Goal: Information Seeking & Learning: Check status

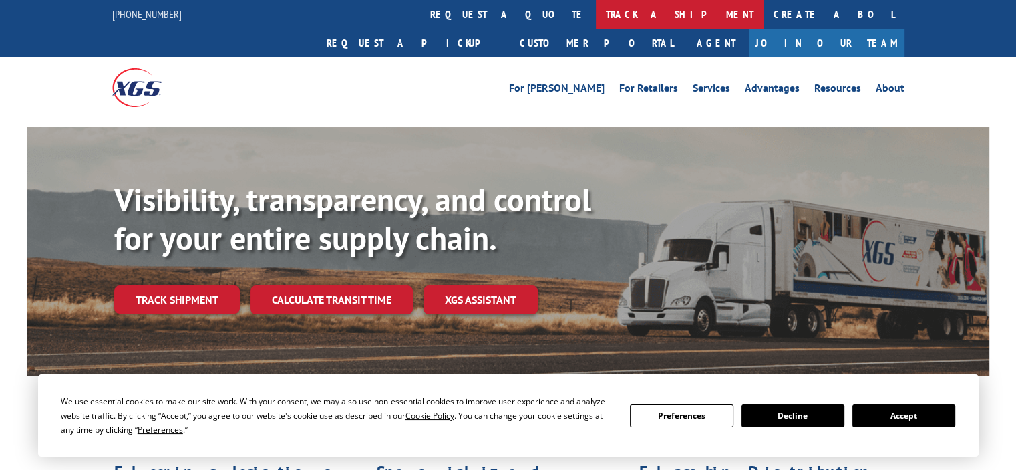
click at [596, 15] on link "track a shipment" at bounding box center [680, 14] width 168 height 29
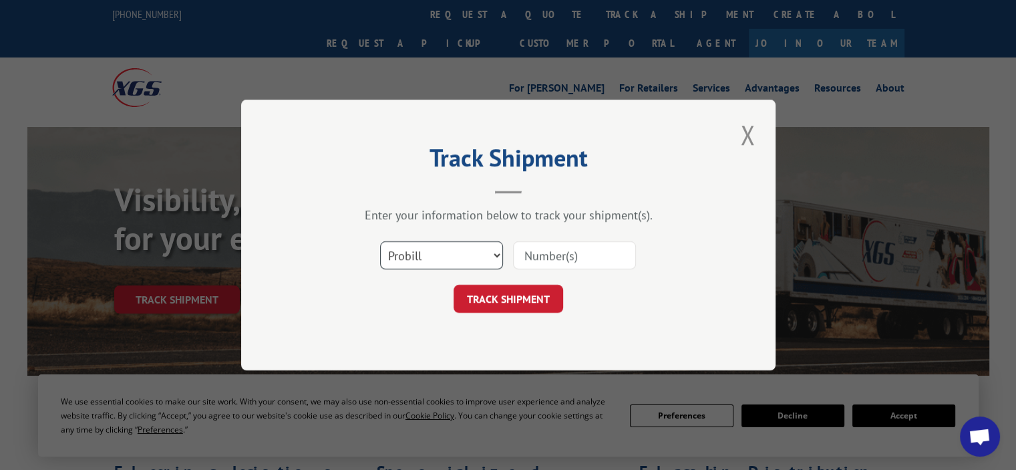
click at [495, 253] on select "Select category... Probill BOL PO" at bounding box center [441, 255] width 123 height 28
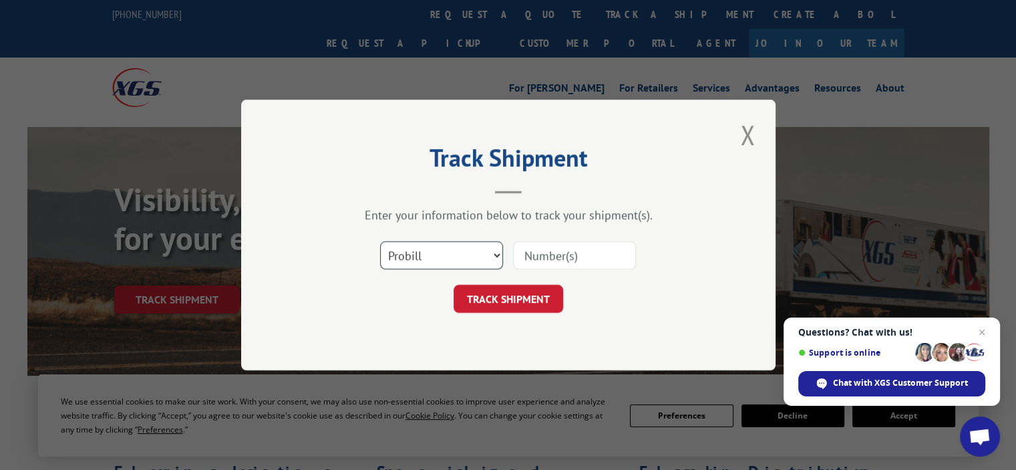
select select "bol"
click at [380, 241] on select "Select category... Probill BOL PO" at bounding box center [441, 255] width 123 height 28
click at [578, 257] on input at bounding box center [574, 255] width 123 height 28
type input "60111381069"
click at [476, 293] on button "TRACK SHIPMENT" at bounding box center [509, 299] width 110 height 28
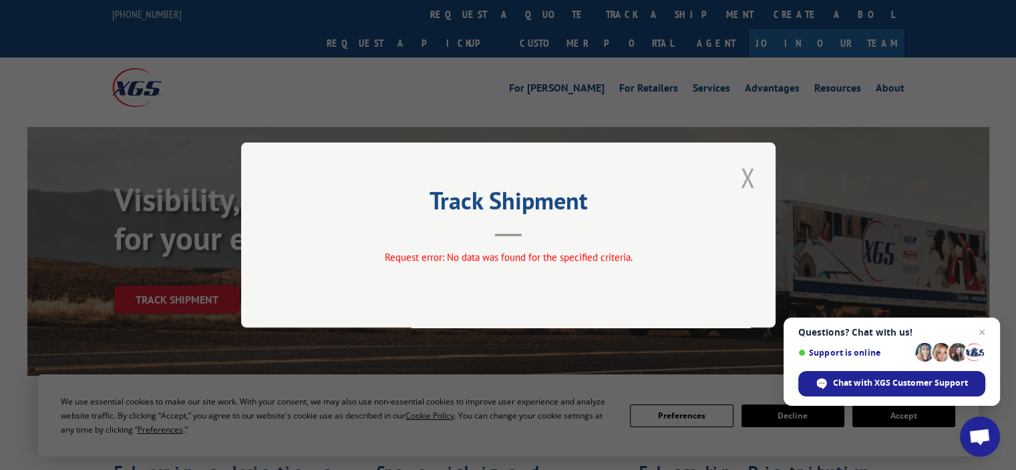
click at [752, 180] on button "Close modal" at bounding box center [747, 177] width 23 height 37
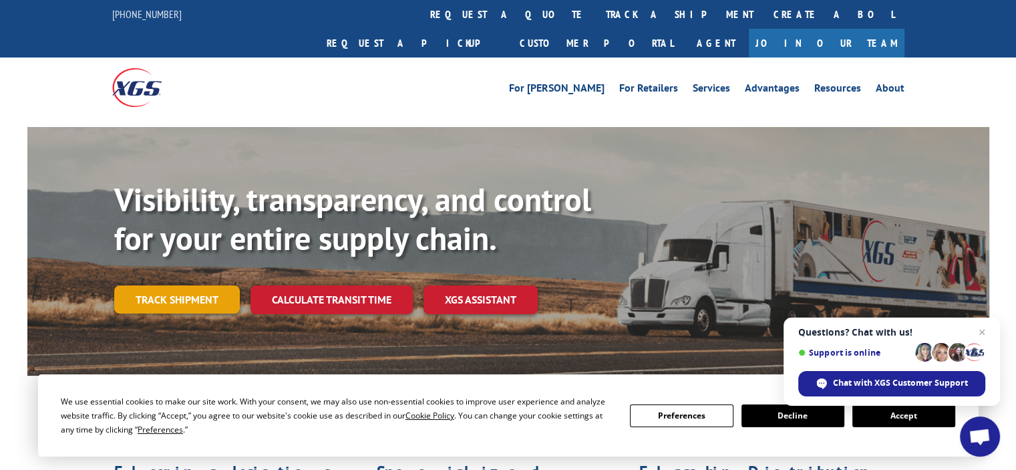
click at [171, 285] on link "Track shipment" at bounding box center [177, 299] width 126 height 28
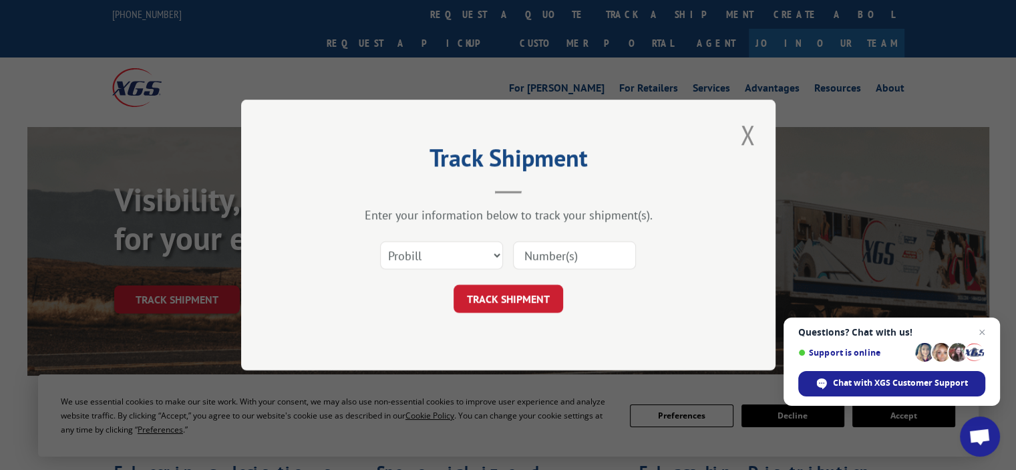
click at [519, 256] on input at bounding box center [574, 255] width 123 height 28
type input "348402386"
click at [509, 303] on button "TRACK SHIPMENT" at bounding box center [509, 299] width 110 height 28
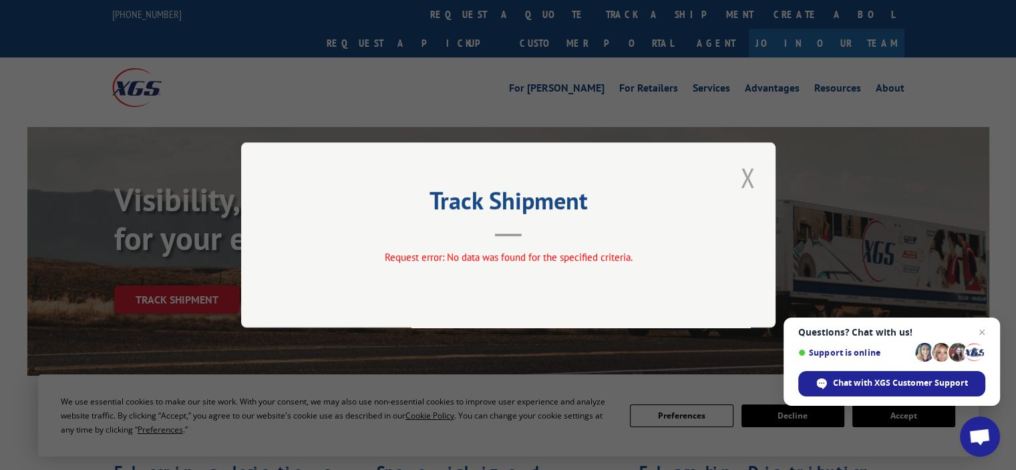
click at [744, 192] on button "Close modal" at bounding box center [747, 177] width 23 height 37
